Goal: Information Seeking & Learning: Learn about a topic

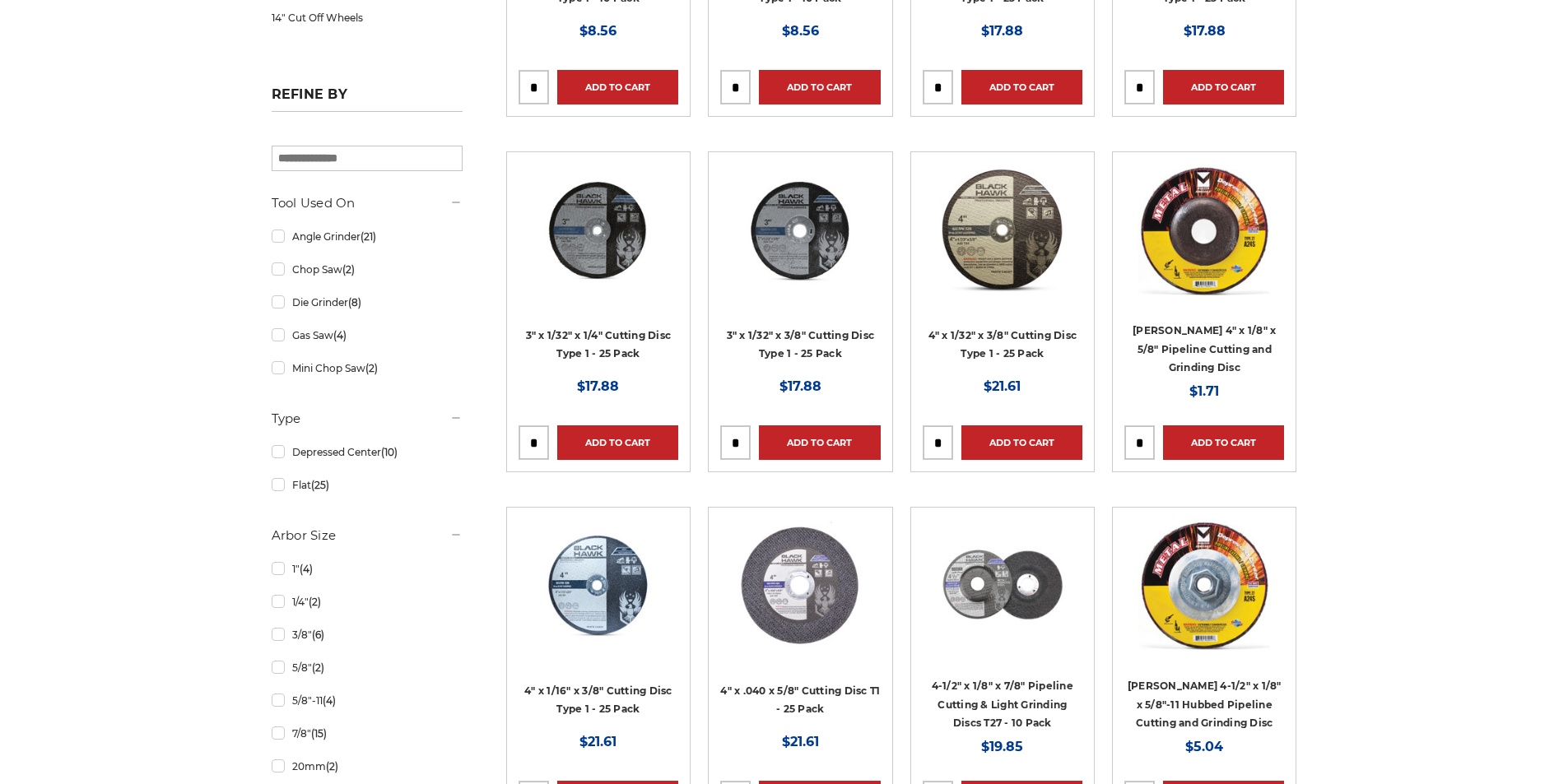
scroll to position [575, 0]
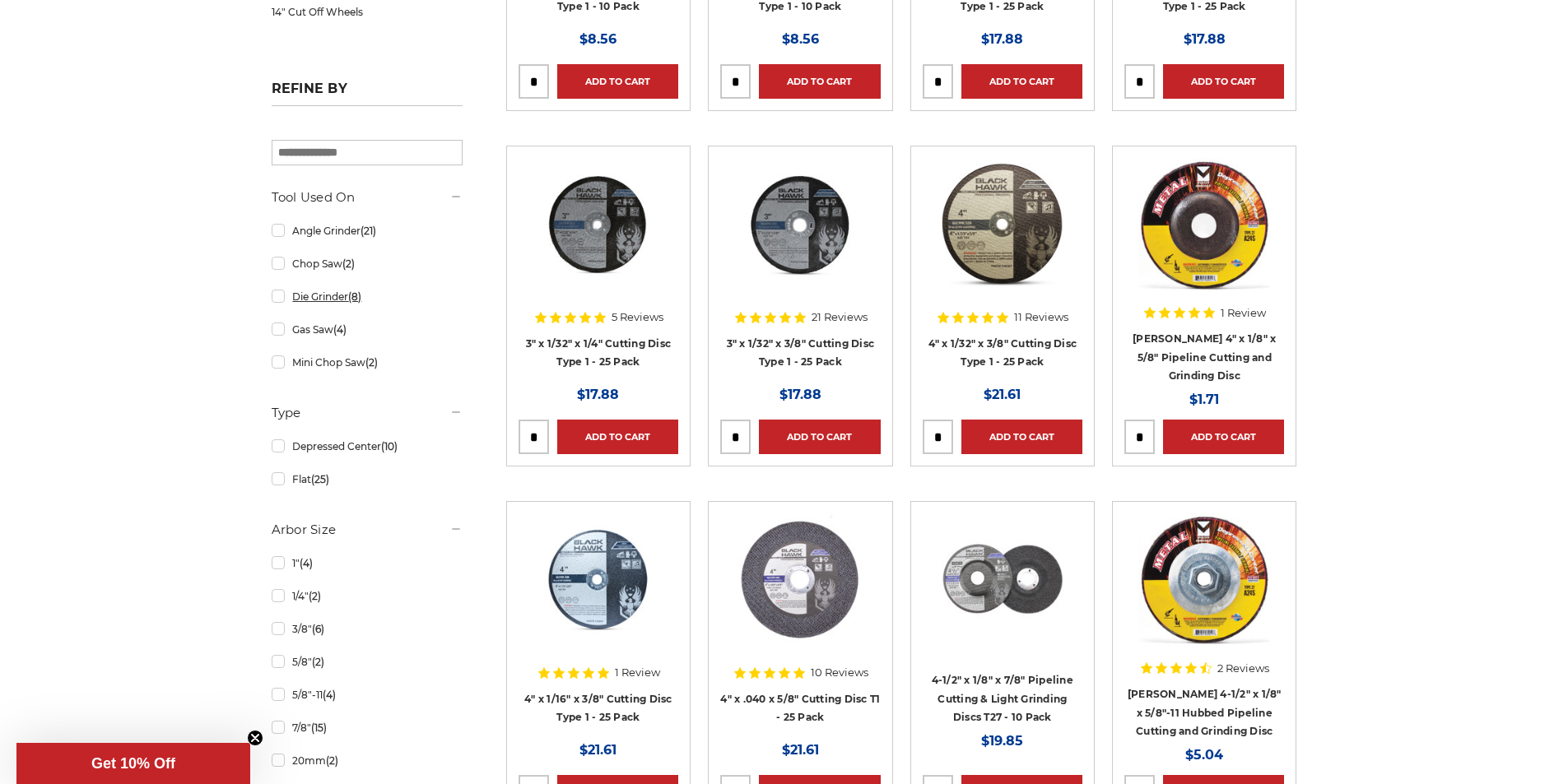
click at [333, 306] on link "Die Grinder (8)" at bounding box center [367, 296] width 191 height 29
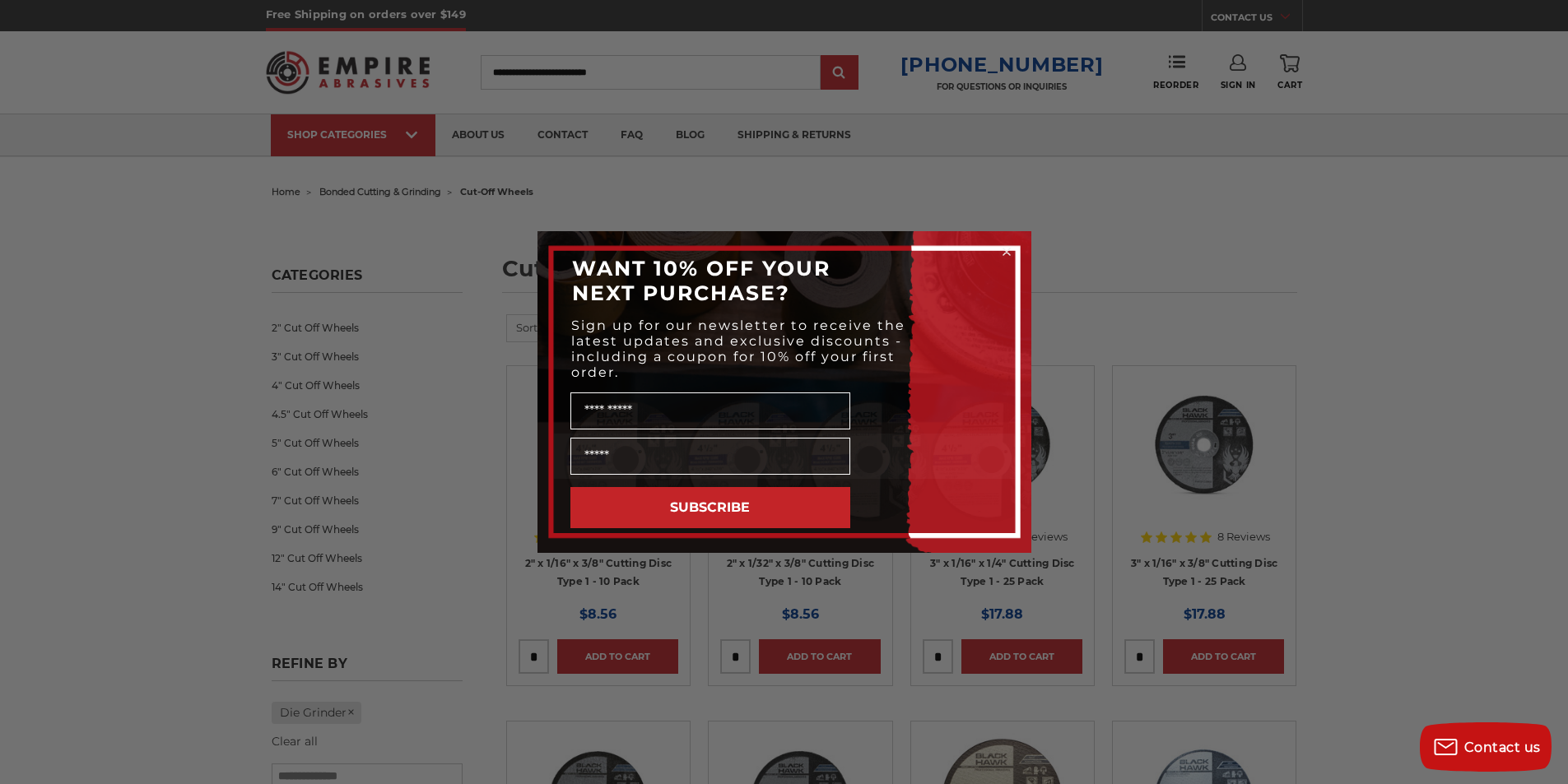
click at [1004, 251] on circle "Close dialog" at bounding box center [1006, 252] width 15 height 15
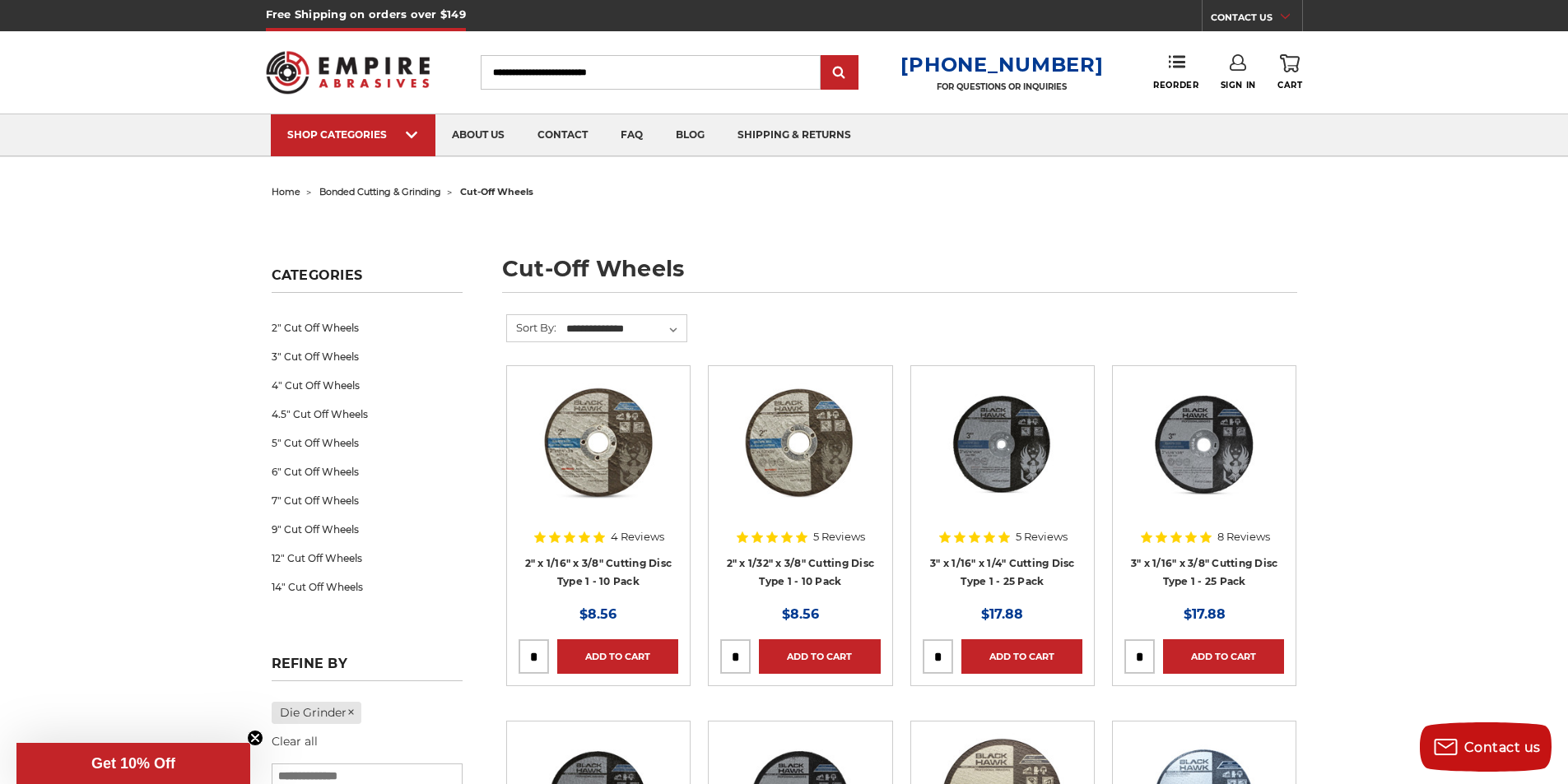
click at [350, 272] on h5 "Categories" at bounding box center [367, 280] width 191 height 26
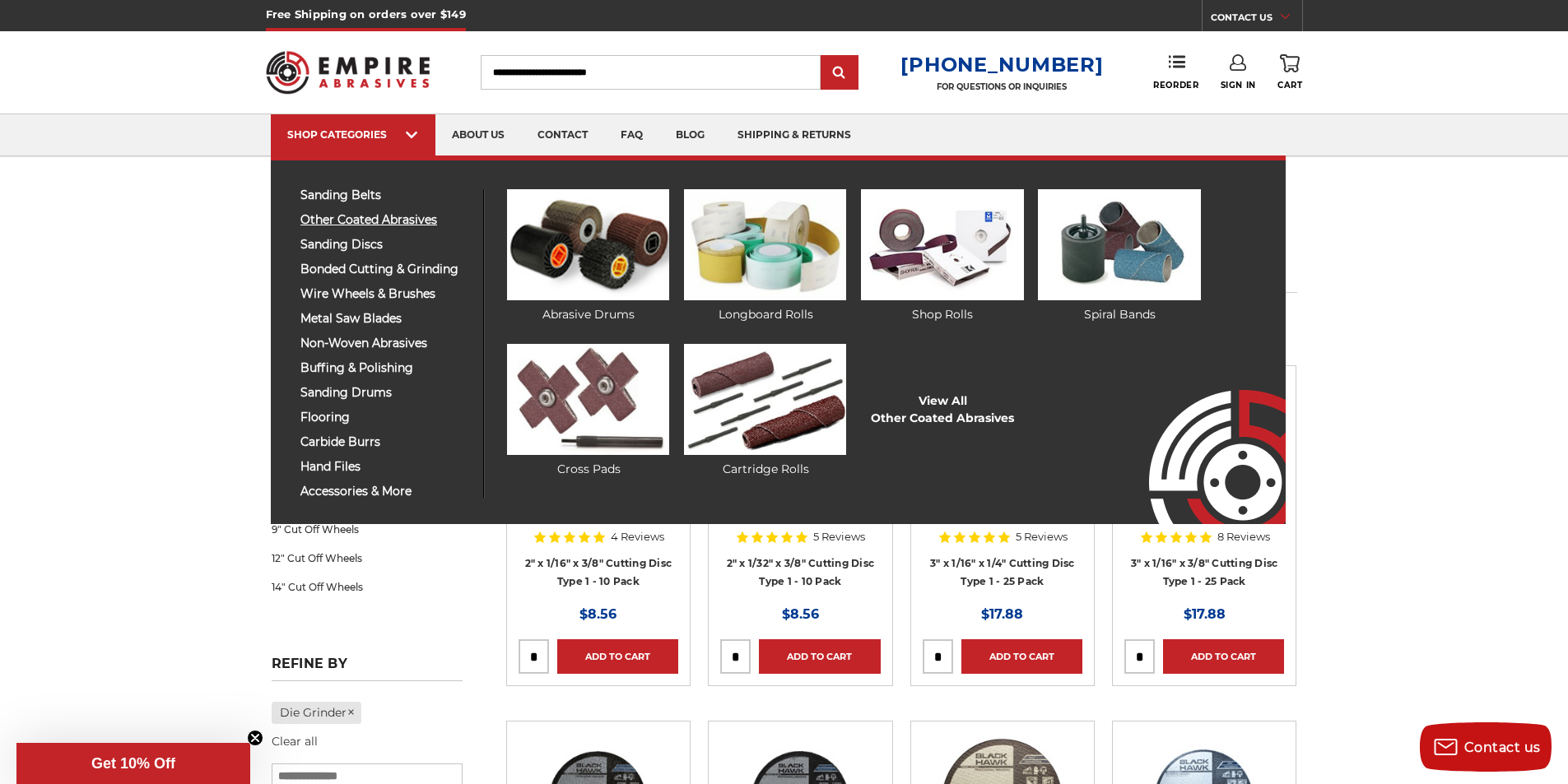
click at [402, 221] on span "other coated abrasives" at bounding box center [385, 220] width 170 height 12
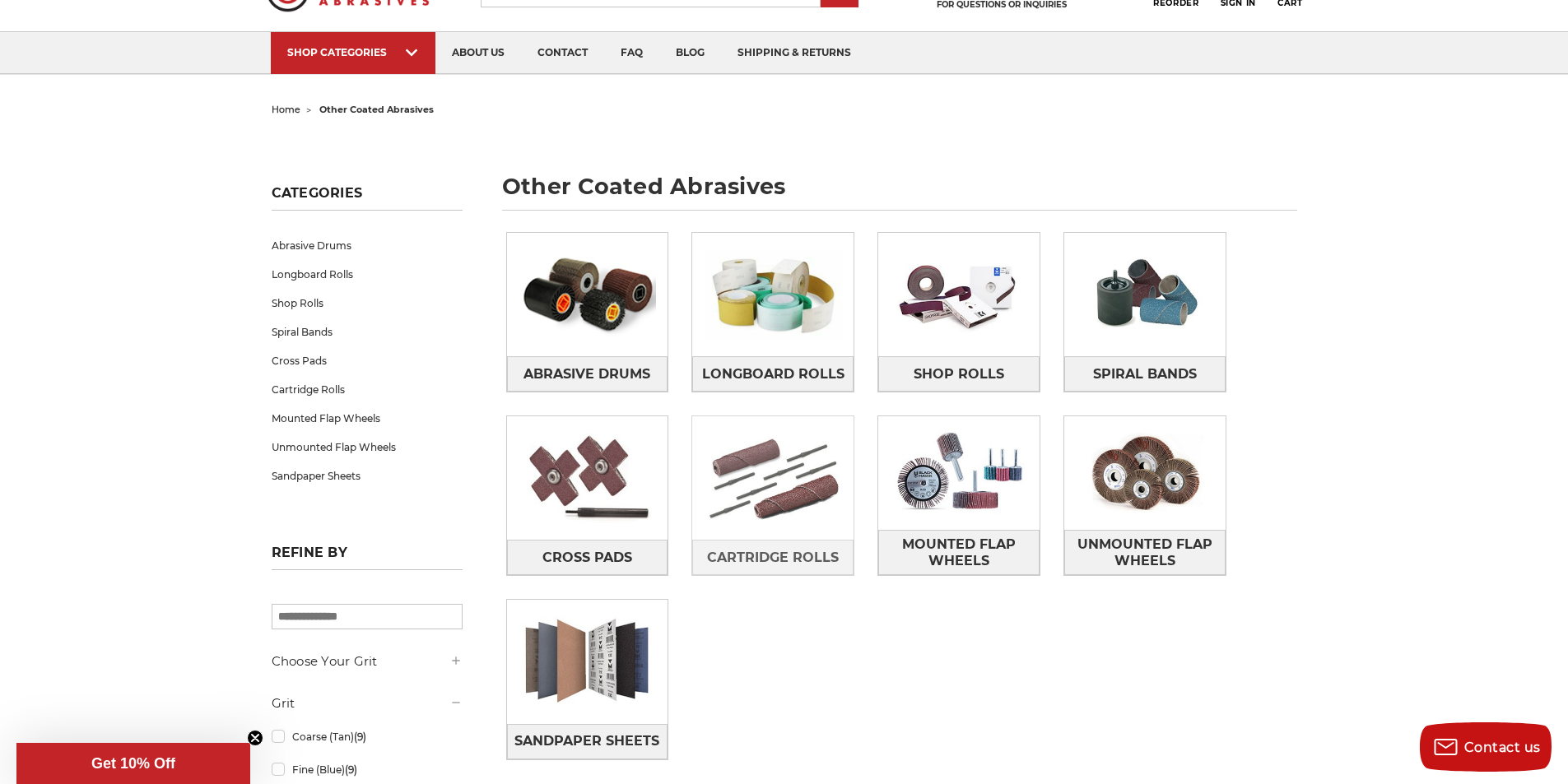
click at [794, 469] on img at bounding box center [773, 477] width 161 height 114
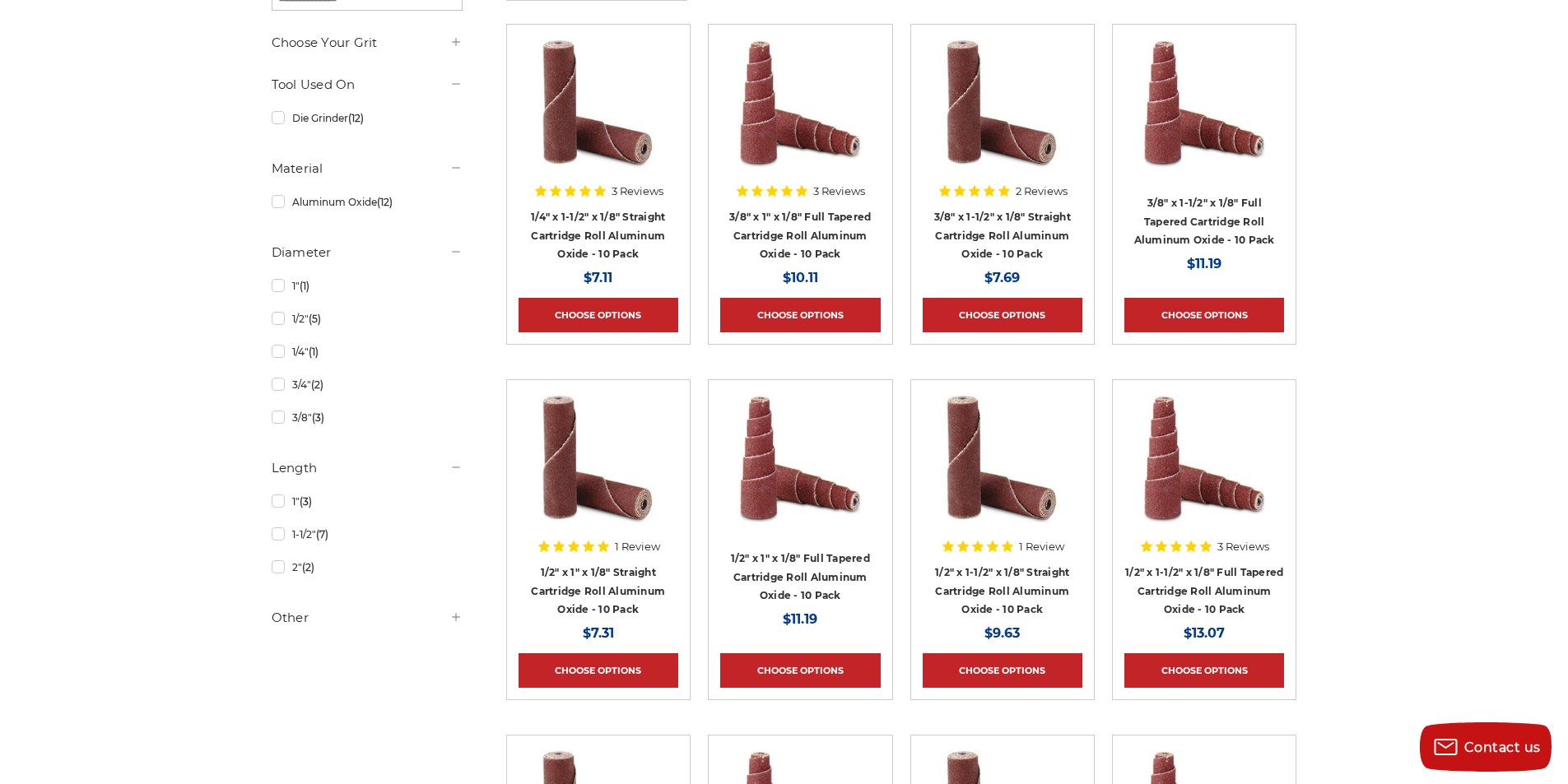
scroll to position [82, 0]
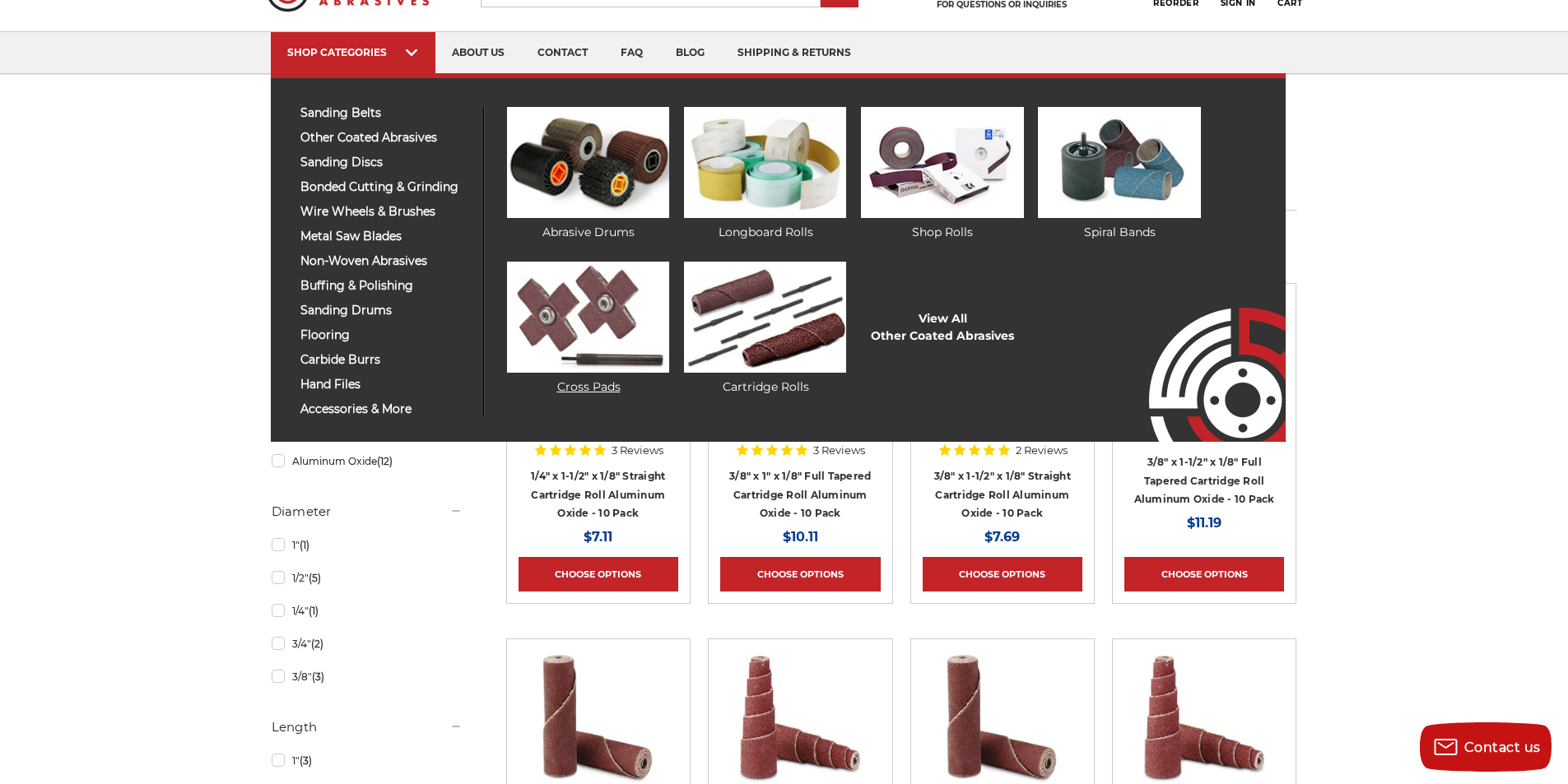
click at [647, 293] on img at bounding box center [589, 317] width 162 height 111
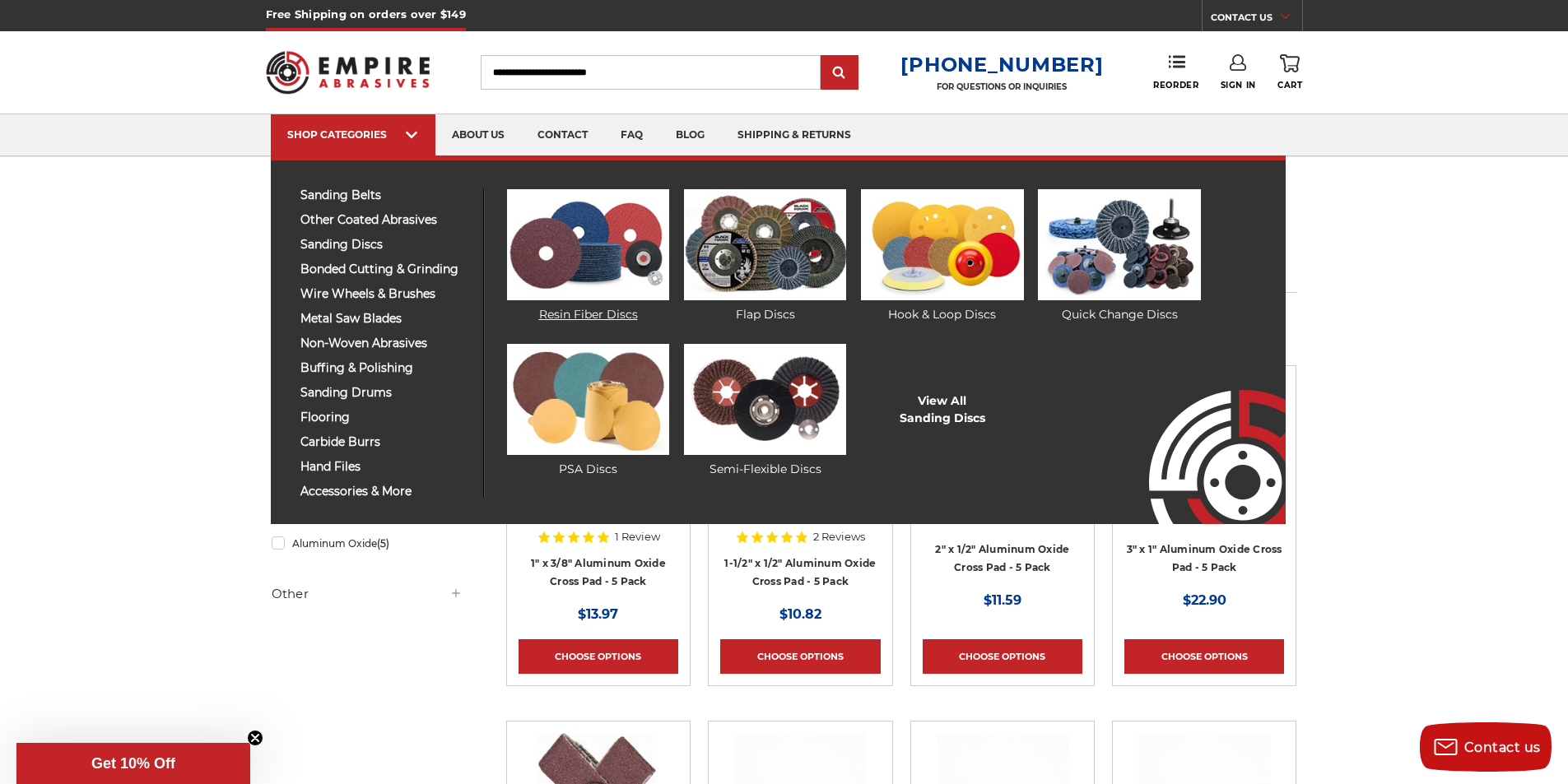
click at [520, 239] on img at bounding box center [589, 244] width 162 height 111
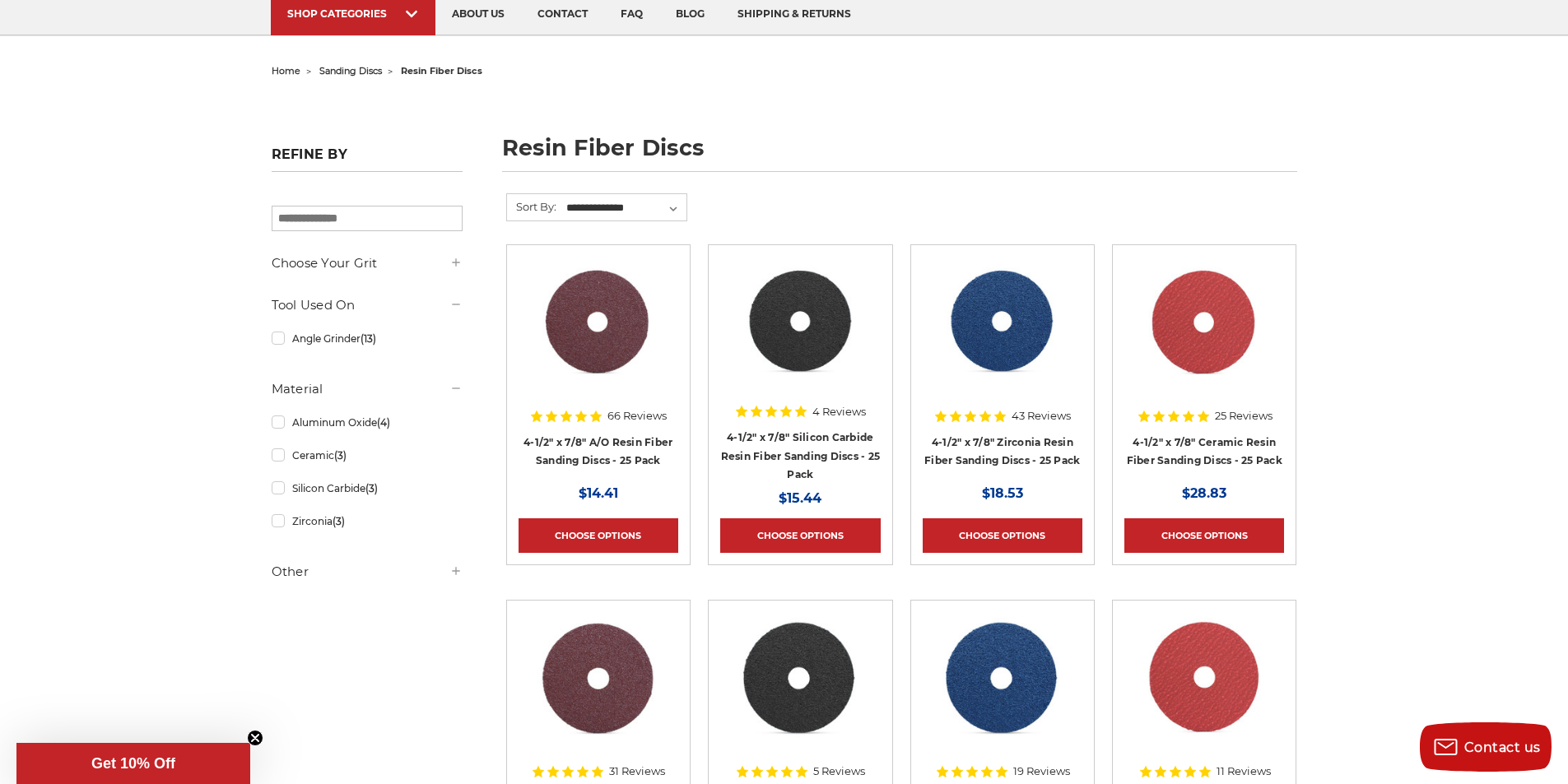
scroll to position [82, 0]
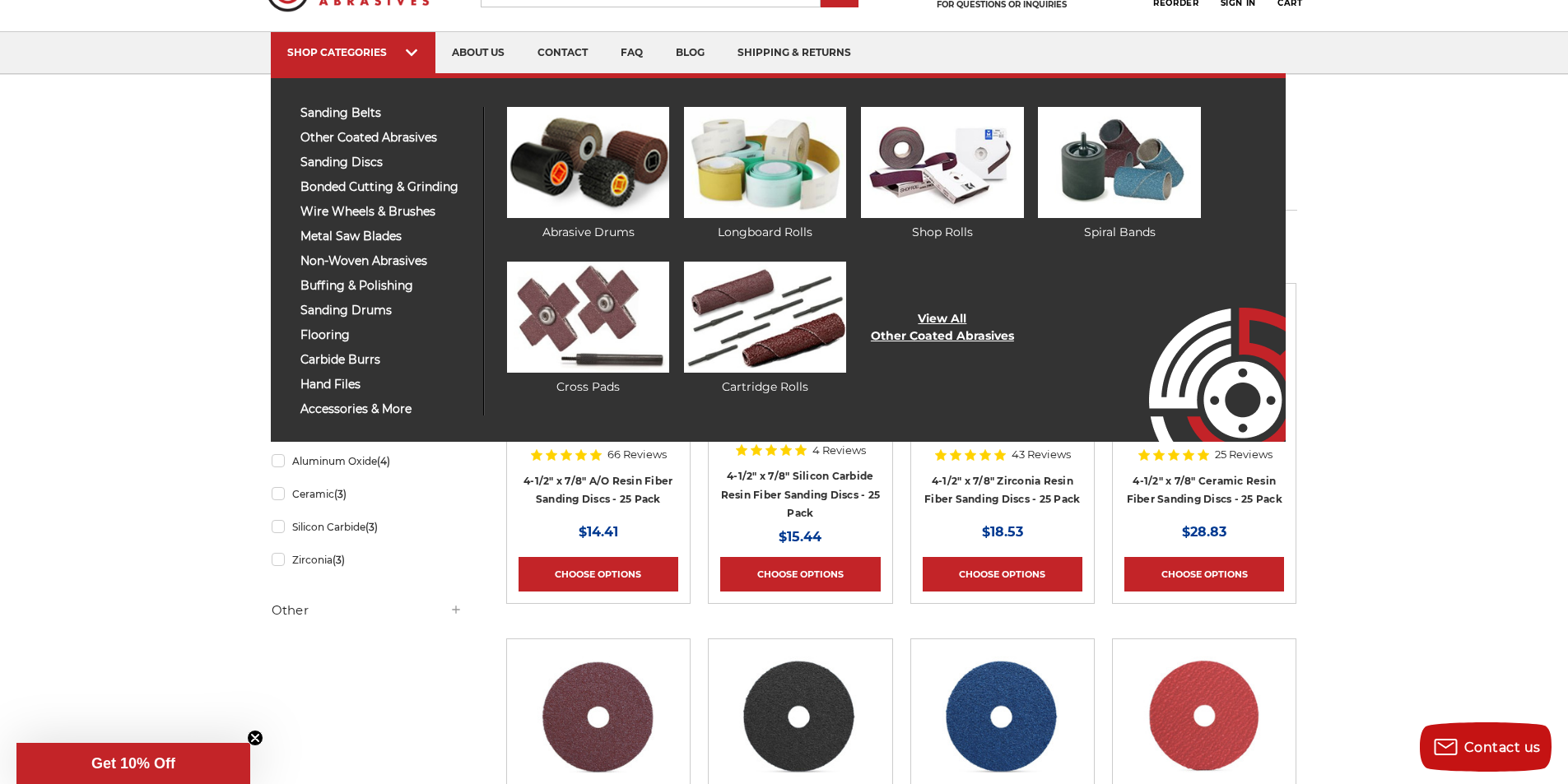
click at [963, 342] on link "View All Other Coated Abrasives" at bounding box center [942, 328] width 143 height 34
